Goal: Task Accomplishment & Management: Use online tool/utility

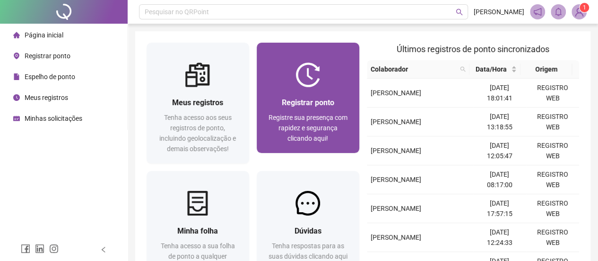
click at [288, 72] on div at bounding box center [308, 74] width 103 height 25
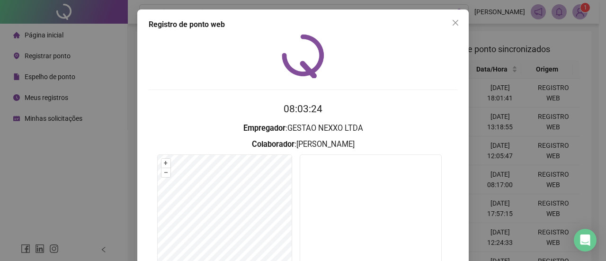
scroll to position [87, 0]
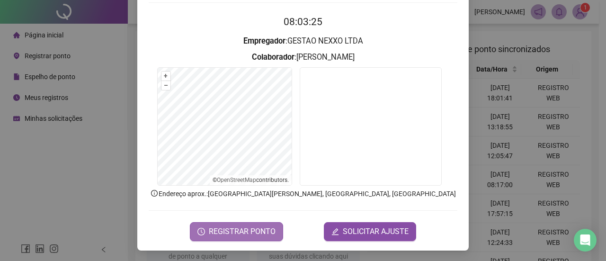
click at [247, 229] on span "REGISTRAR PONTO" at bounding box center [242, 231] width 67 height 11
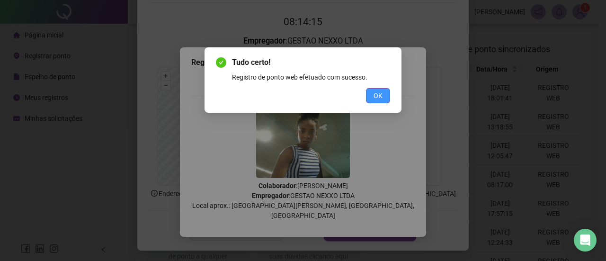
click at [372, 95] on button "OK" at bounding box center [378, 95] width 24 height 15
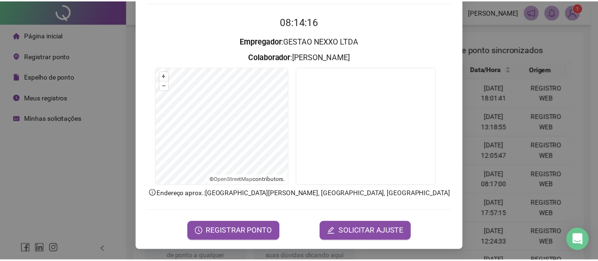
scroll to position [0, 0]
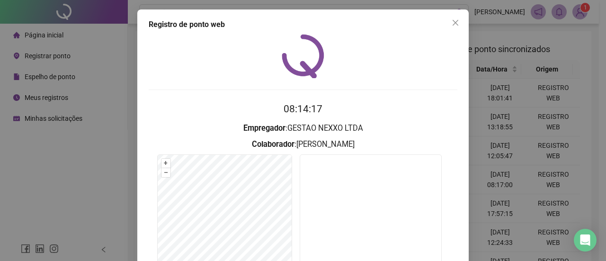
click at [448, 25] on span "Close" at bounding box center [455, 23] width 15 height 8
